Goal: Use online tool/utility: Utilize a website feature to perform a specific function

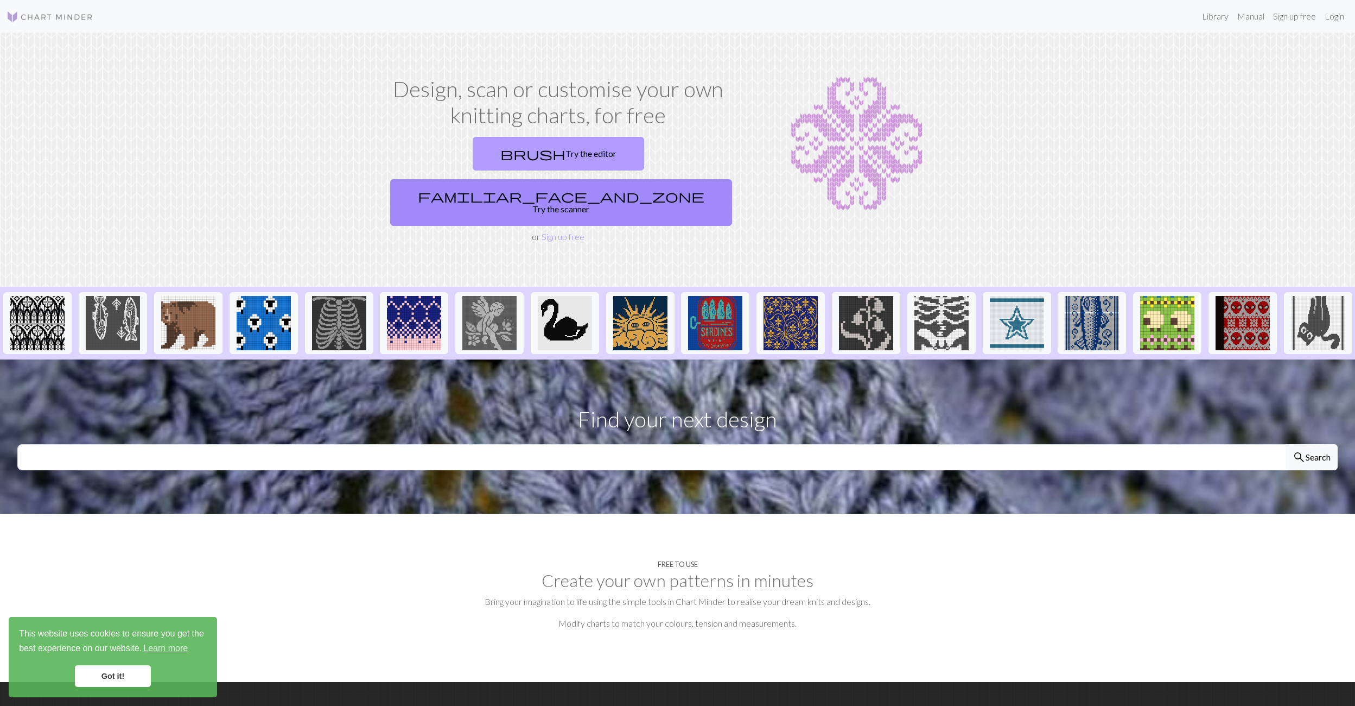
click at [500, 165] on link "brush Try the editor" at bounding box center [559, 154] width 172 height 34
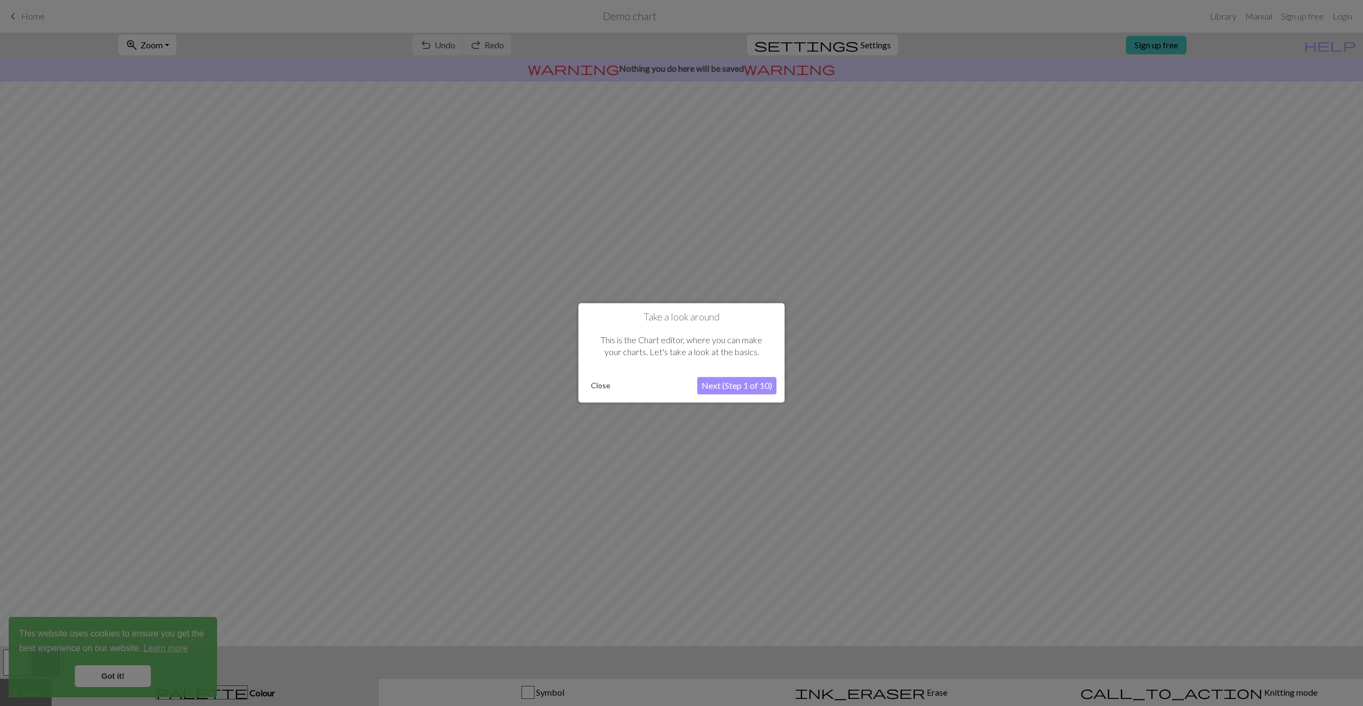
click at [709, 390] on button "Next (Step 1 of 10)" at bounding box center [736, 385] width 79 height 17
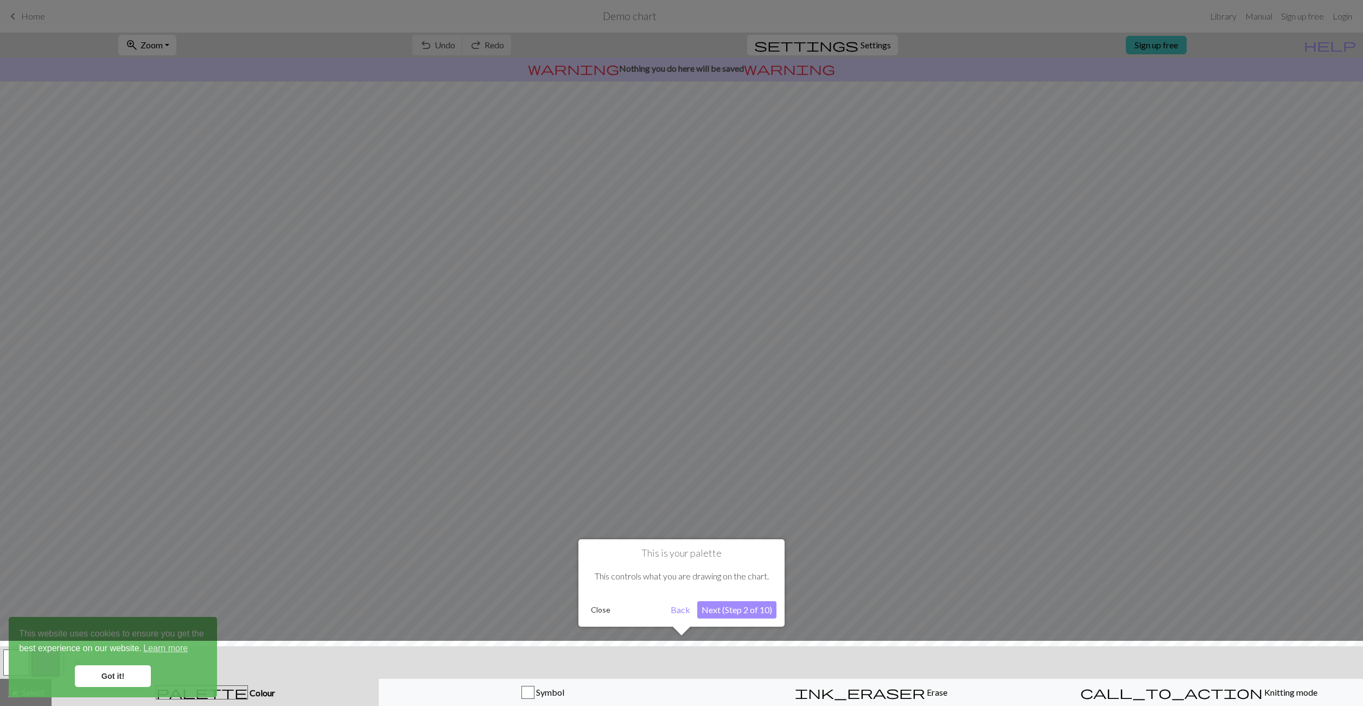
click at [718, 608] on button "Next (Step 2 of 10)" at bounding box center [736, 609] width 79 height 17
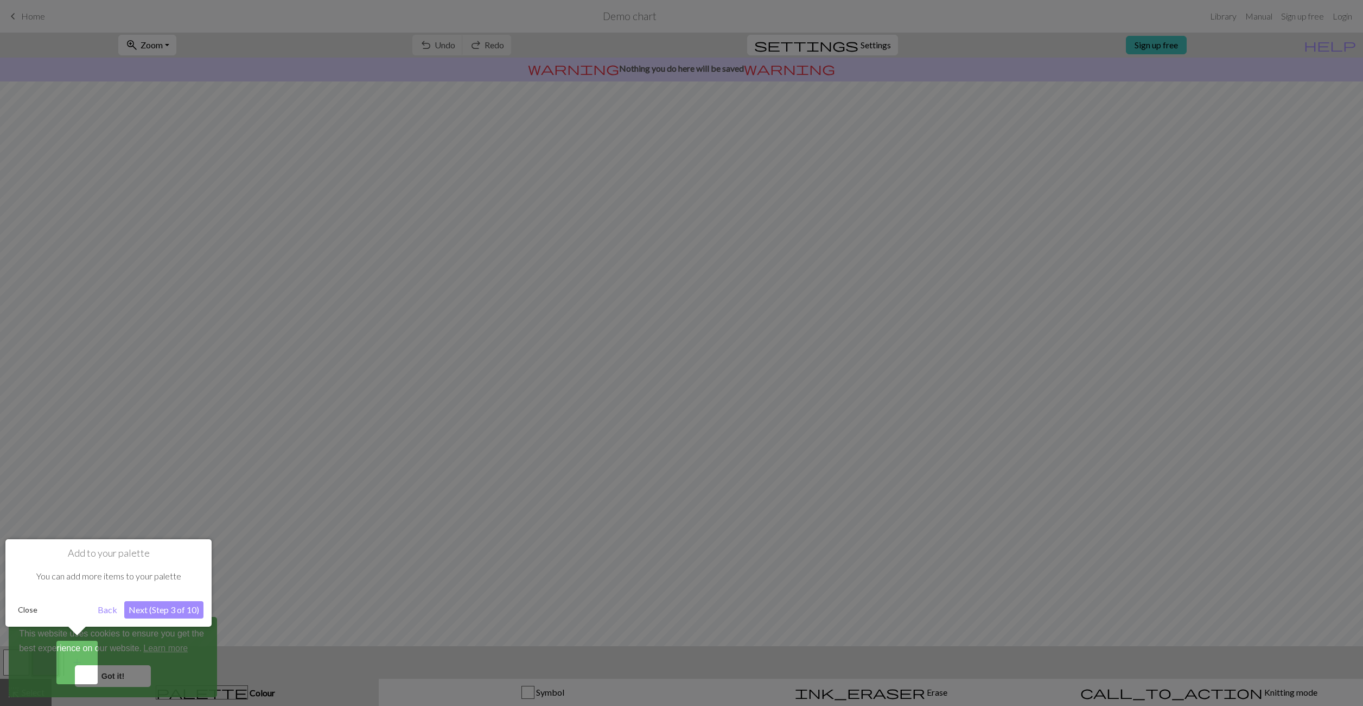
click at [180, 603] on button "Next (Step 3 of 10)" at bounding box center [163, 609] width 79 height 17
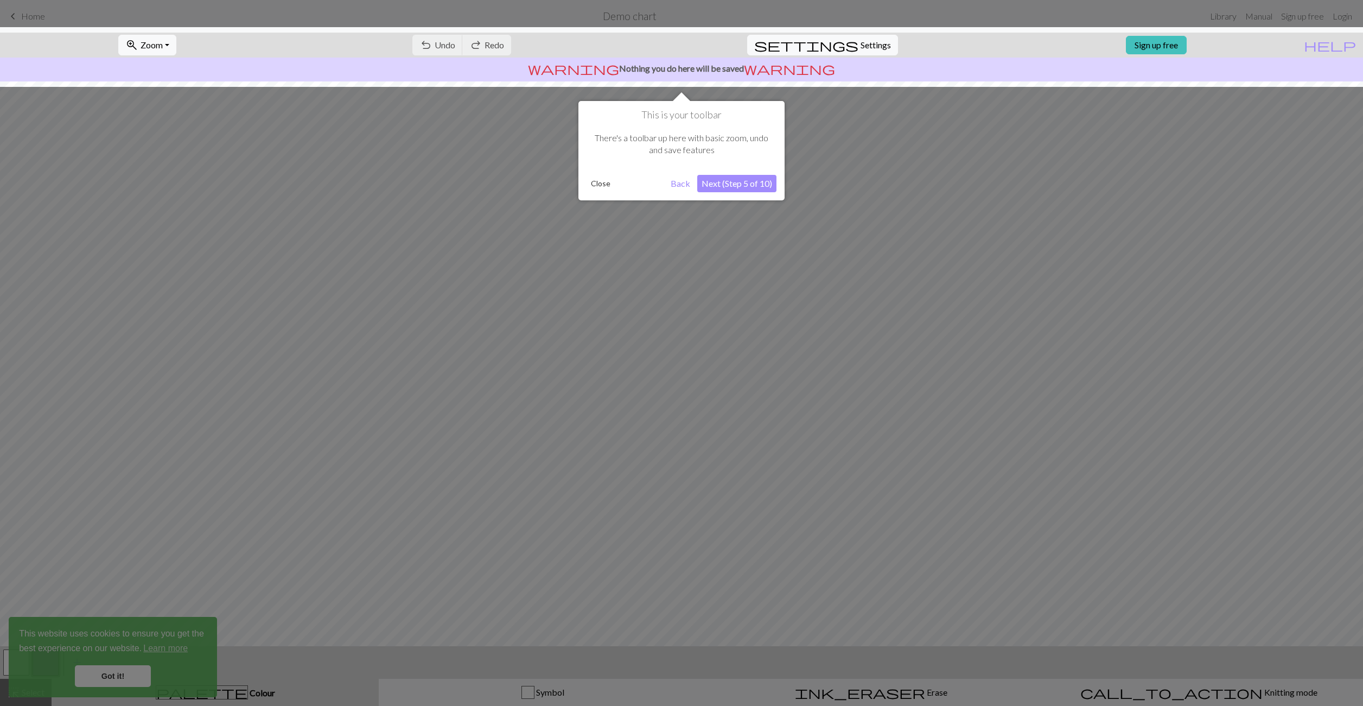
click at [744, 182] on button "Next (Step 5 of 10)" at bounding box center [736, 183] width 79 height 17
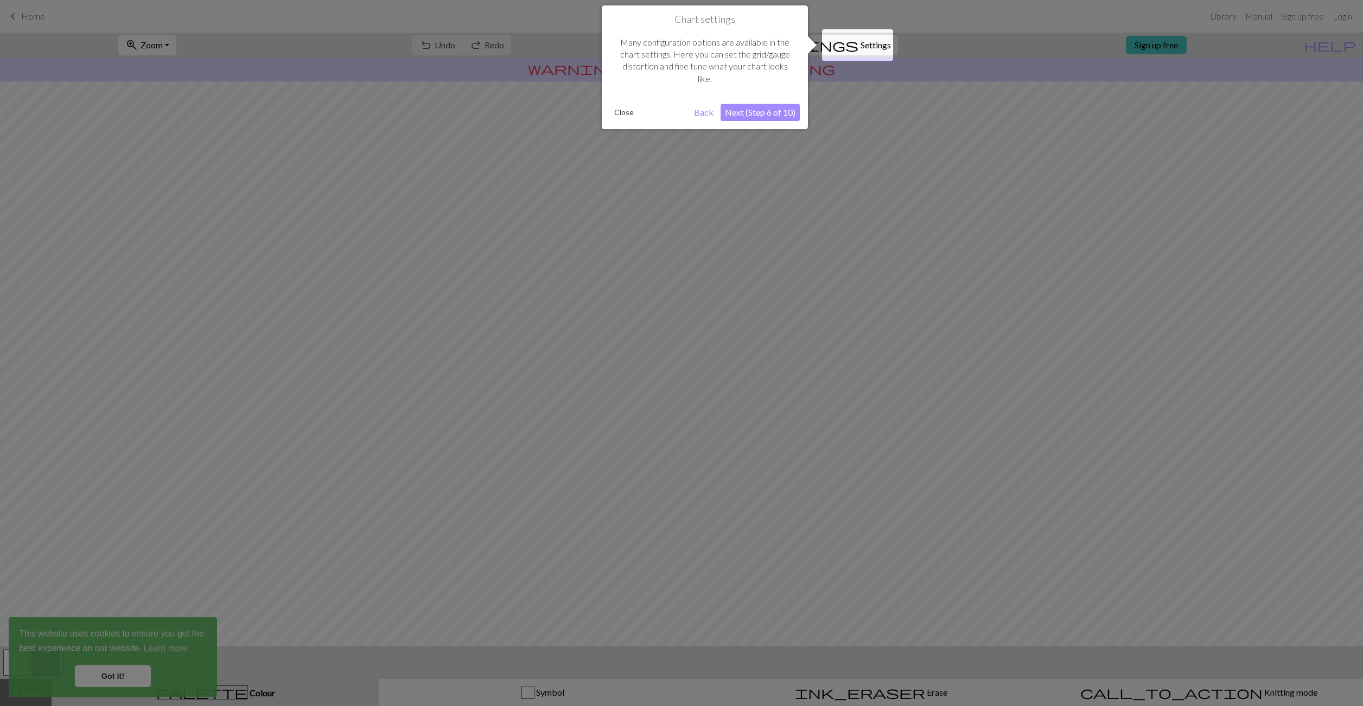
click at [773, 111] on button "Next (Step 6 of 10)" at bounding box center [760, 112] width 79 height 17
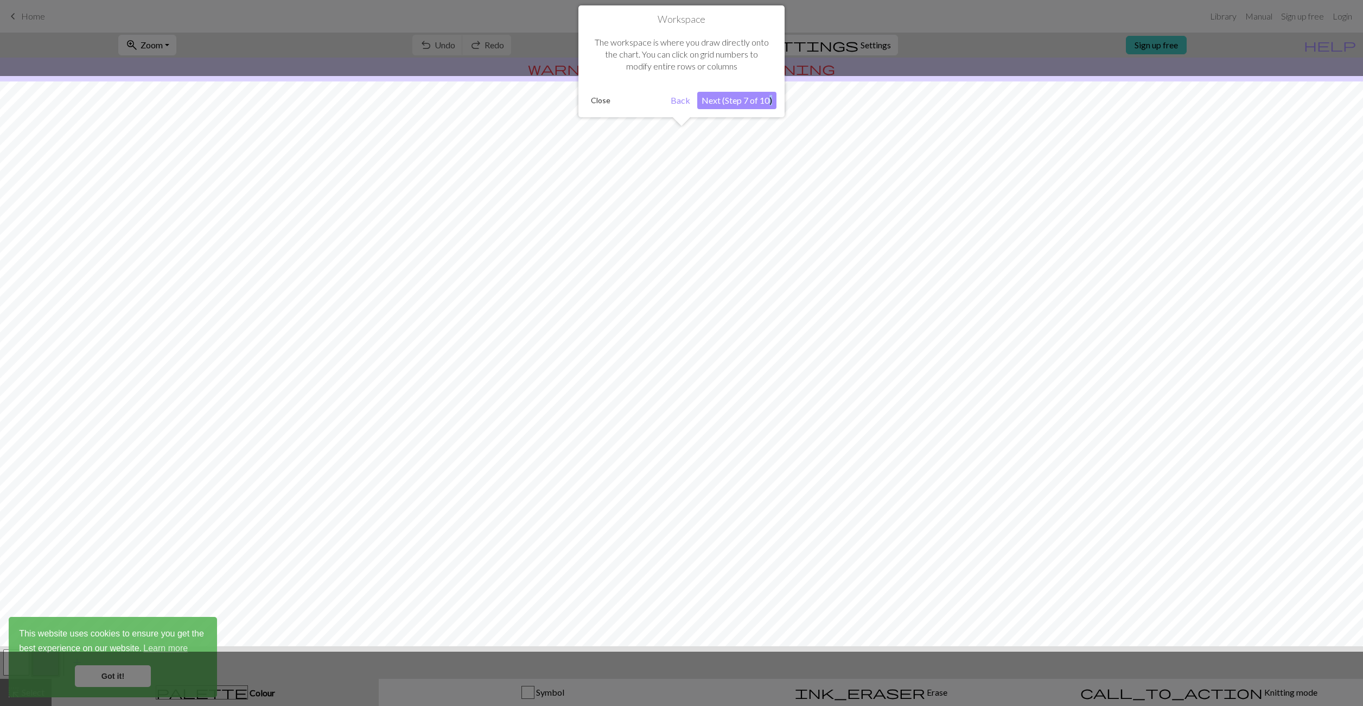
click at [773, 111] on div "Workspace The workspace is where you draw directly onto the chart. You can clic…" at bounding box center [682, 61] width 206 height 112
click at [763, 102] on button "Next (Step 7 of 10)" at bounding box center [736, 100] width 79 height 17
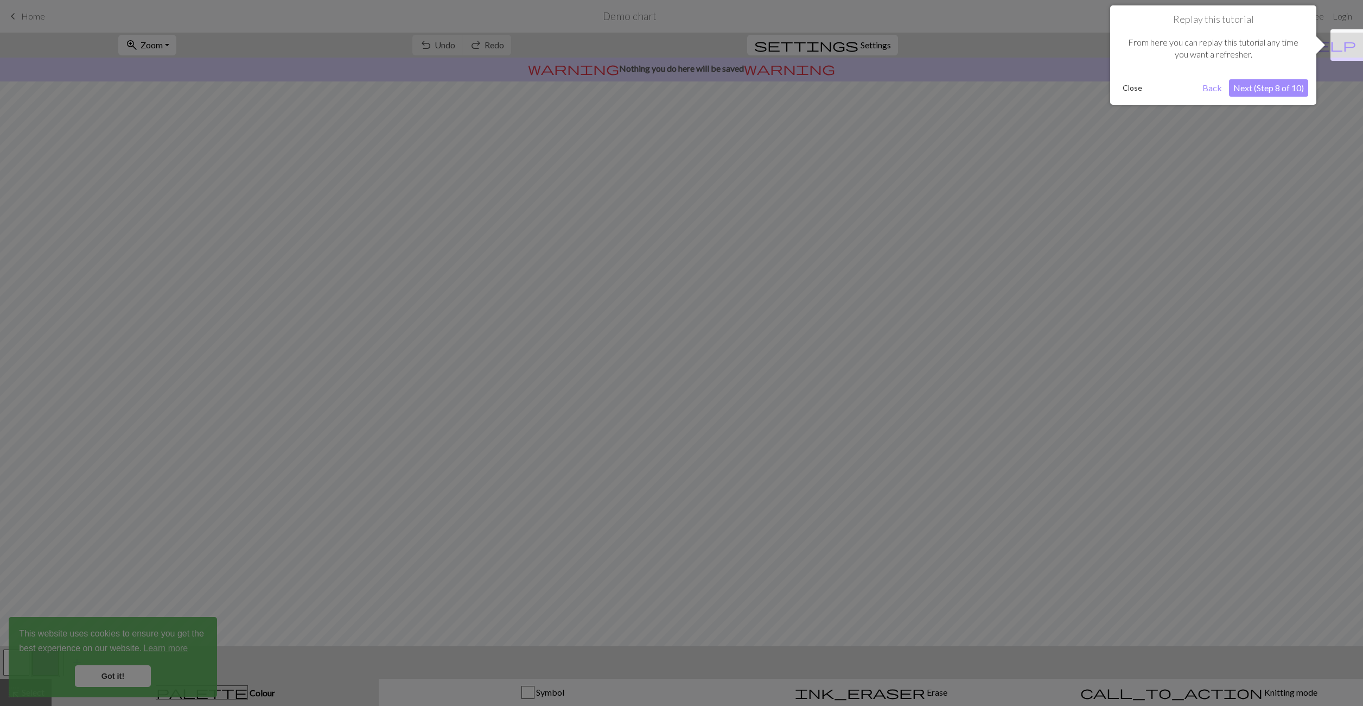
click at [1295, 87] on button "Next (Step 8 of 10)" at bounding box center [1268, 87] width 79 height 17
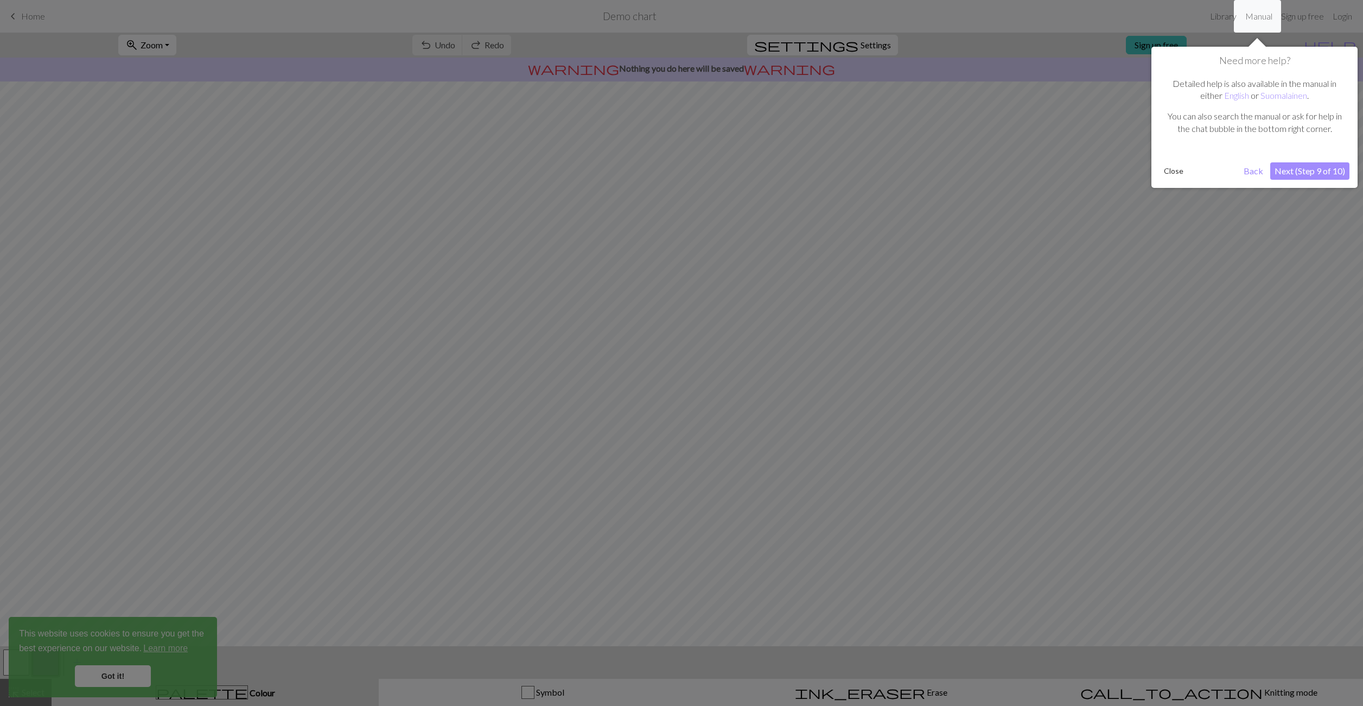
click at [1293, 172] on button "Next (Step 9 of 10)" at bounding box center [1310, 170] width 79 height 17
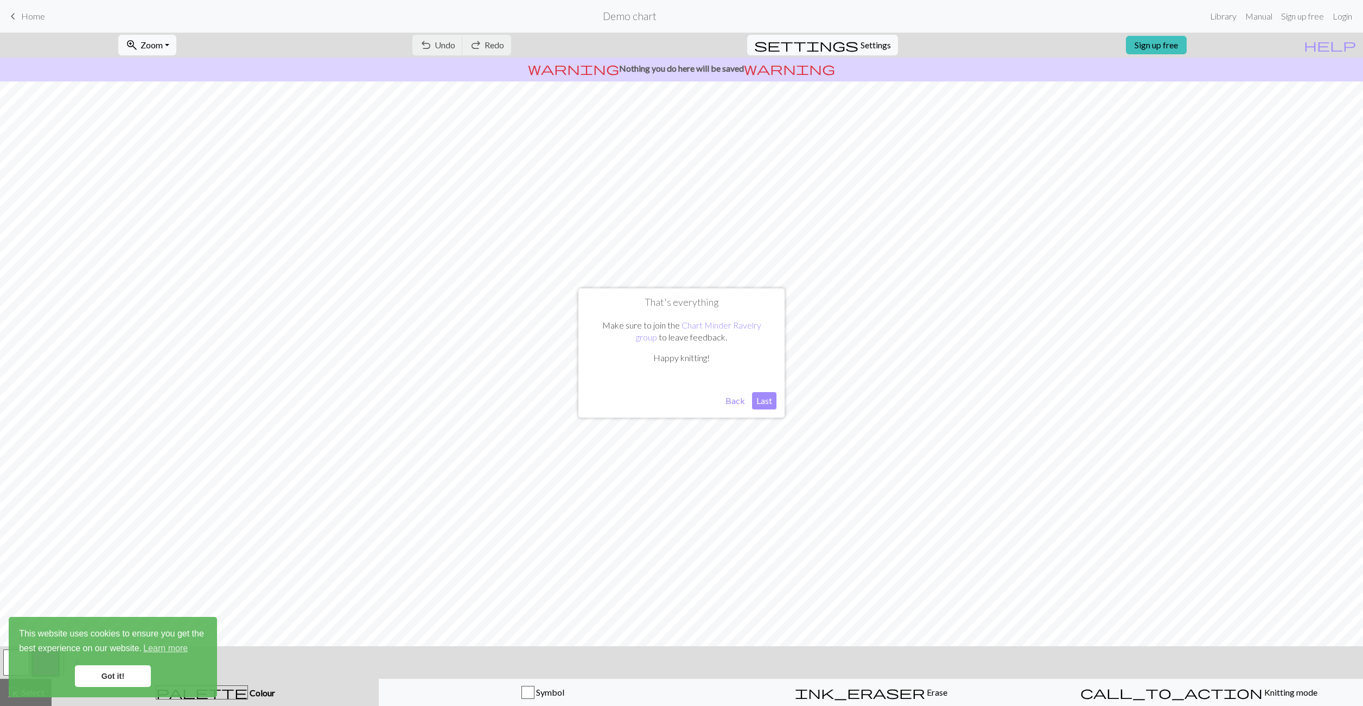
click at [766, 400] on button "Last" at bounding box center [764, 400] width 24 height 17
click at [861, 39] on span "Settings" at bounding box center [876, 45] width 30 height 13
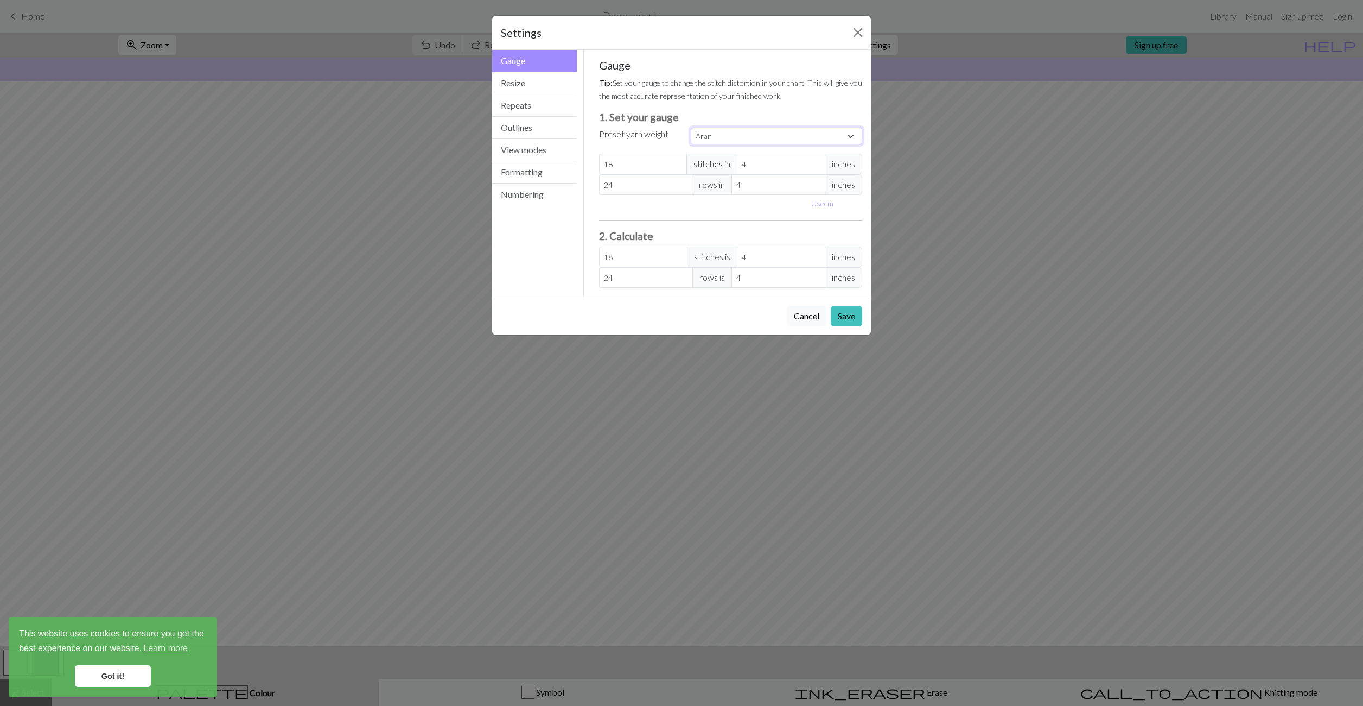
click at [824, 137] on select "Custom Square Lace Light Fingering Fingering Sport Double knit Worsted Aran Bul…" at bounding box center [777, 136] width 172 height 17
select select "custom"
click at [691, 128] on select "Custom Square Lace Light Fingering Fingering Sport Double knit Worsted Aran Bul…" at bounding box center [777, 136] width 172 height 17
click at [847, 317] on button "Save" at bounding box center [846, 316] width 31 height 21
